Goal: Transaction & Acquisition: Book appointment/travel/reservation

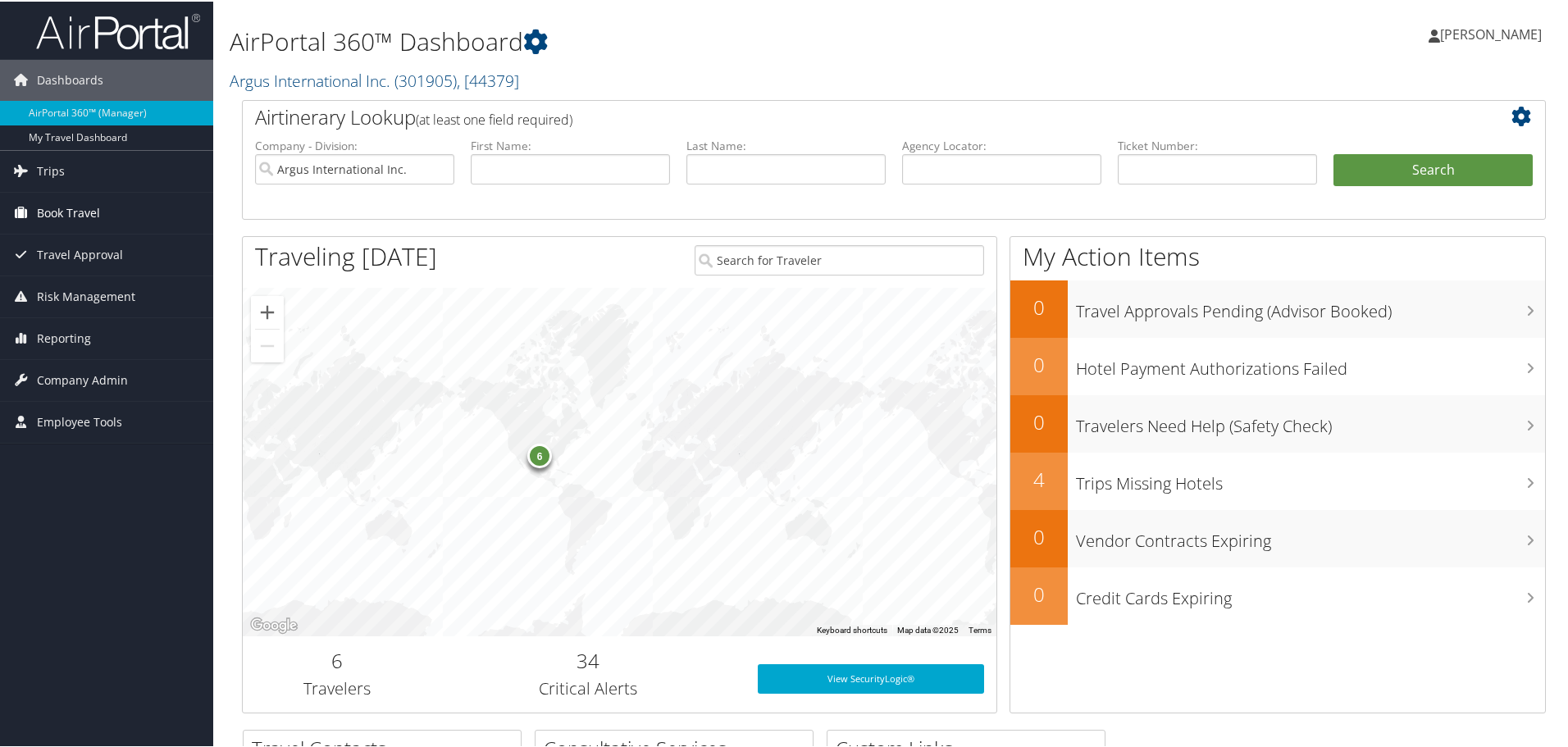
click at [66, 213] on span "Book Travel" at bounding box center [68, 212] width 63 height 41
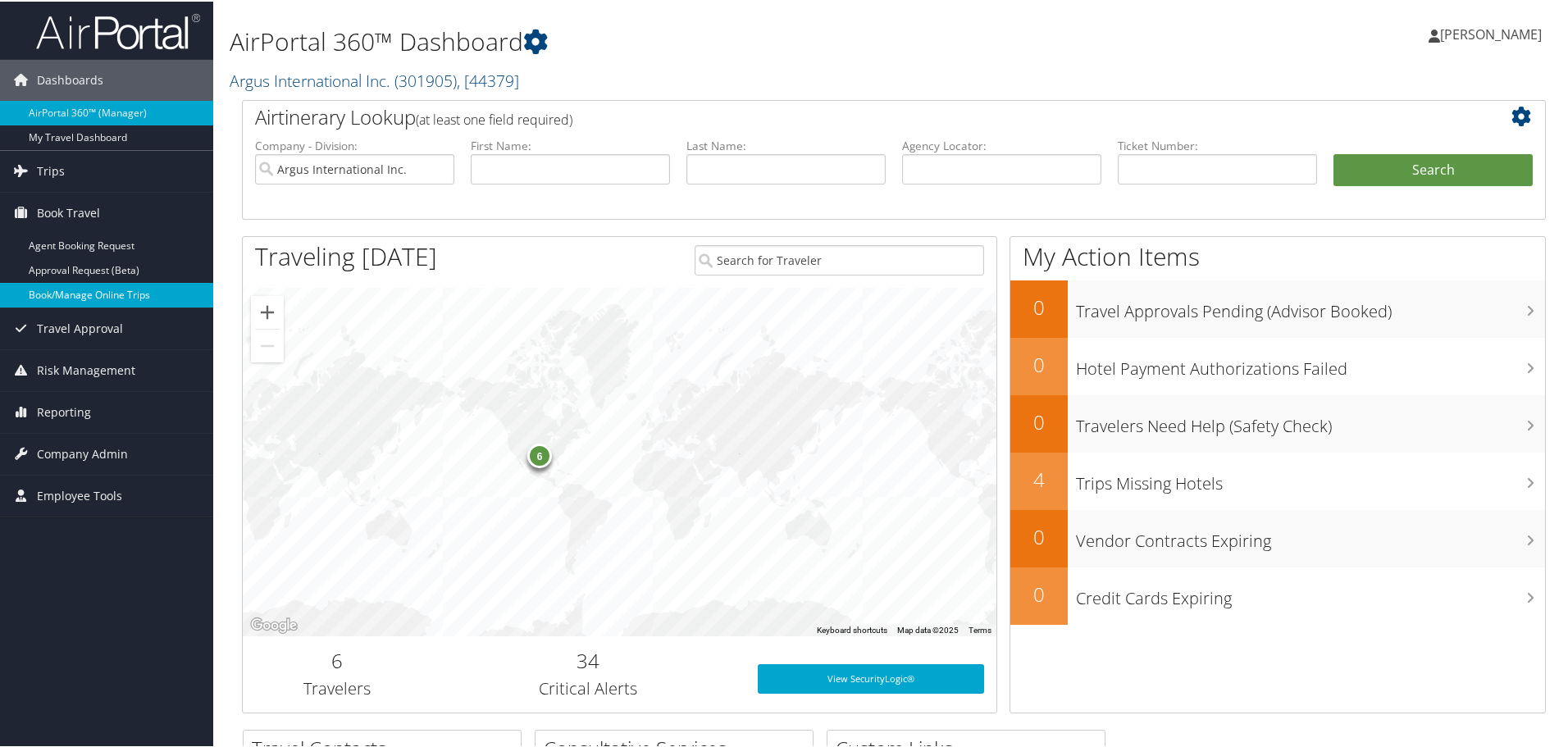
click at [76, 294] on link "Book/Manage Online Trips" at bounding box center [107, 294] width 213 height 25
